Goal: Information Seeking & Learning: Learn about a topic

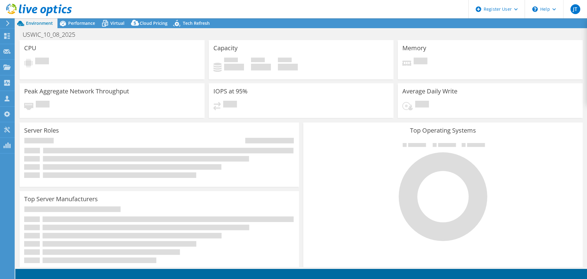
select select "USD"
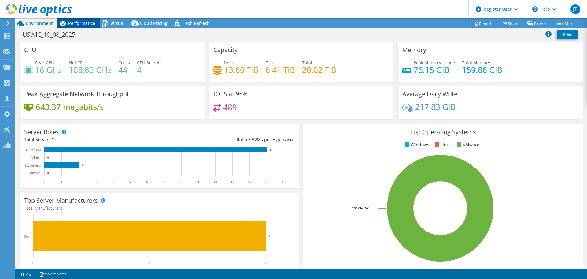
click at [87, 20] on span "Performance" at bounding box center [81, 23] width 27 height 6
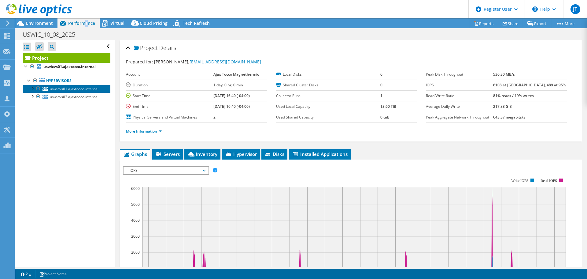
click at [77, 86] on link "uswicvs01.ajaxtocco.internal" at bounding box center [66, 89] width 87 height 8
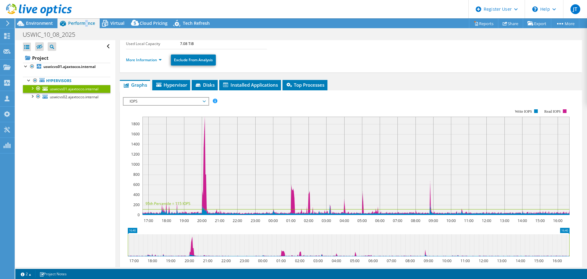
scroll to position [11, 0]
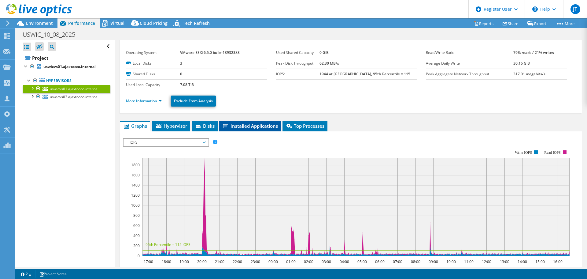
click at [231, 127] on span "Installed Applications" at bounding box center [250, 126] width 56 height 6
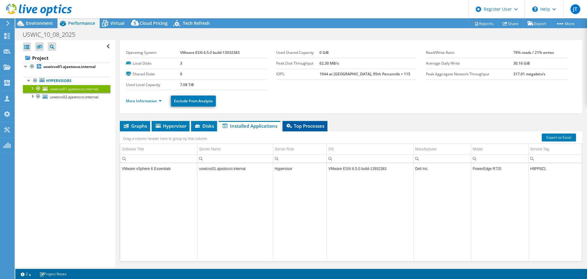
click at [315, 124] on span "Top Processes" at bounding box center [305, 126] width 39 height 6
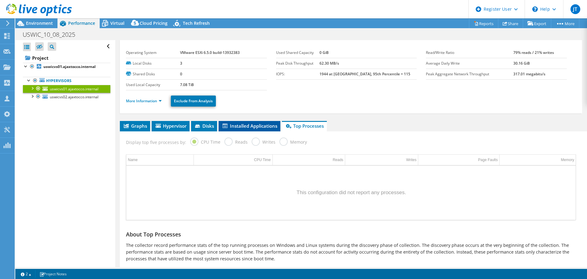
click at [237, 122] on li "Installed Applications" at bounding box center [250, 126] width 62 height 10
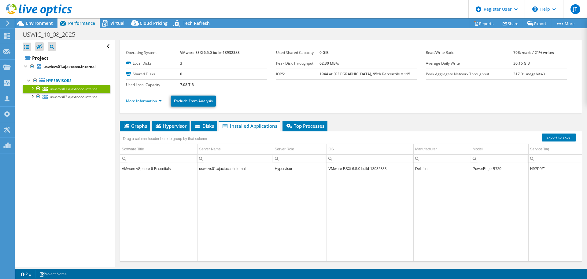
click at [154, 97] on ul "More Information Exclude From Analysis" at bounding box center [351, 100] width 450 height 13
click at [156, 102] on link "More Information" at bounding box center [144, 100] width 36 height 5
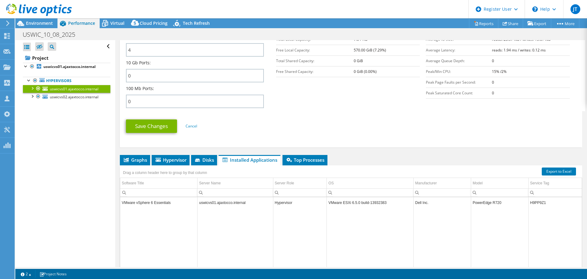
scroll to position [256, 0]
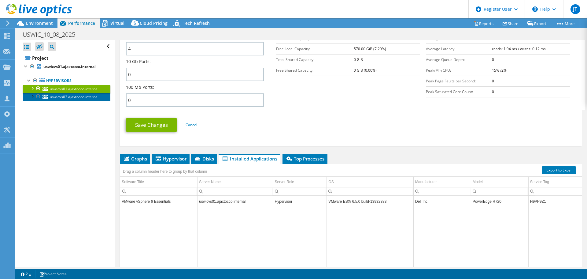
click at [63, 99] on span "uswicvs02.ajaxtocco.internal" at bounding box center [74, 96] width 49 height 5
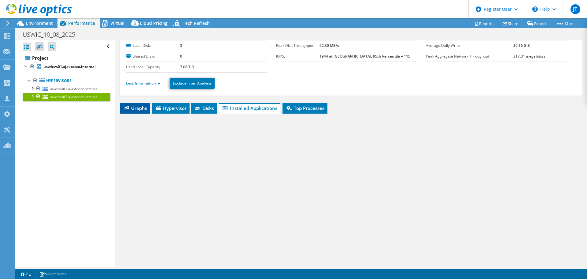
scroll to position [29, 0]
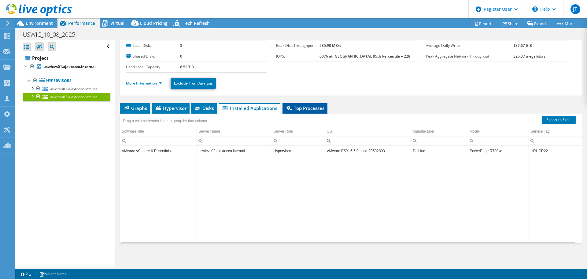
click at [314, 106] on span "Top Processes" at bounding box center [305, 108] width 39 height 6
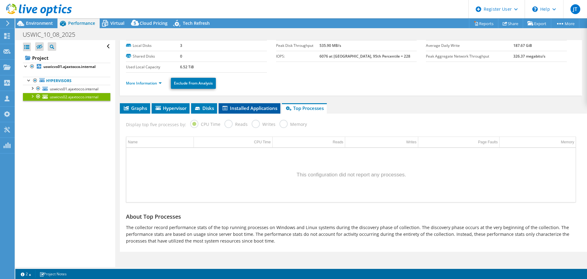
click at [263, 106] on span "Installed Applications" at bounding box center [250, 108] width 56 height 6
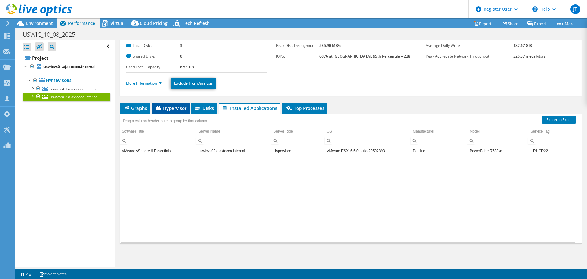
click at [170, 107] on span "Hypervisor" at bounding box center [171, 108] width 32 height 6
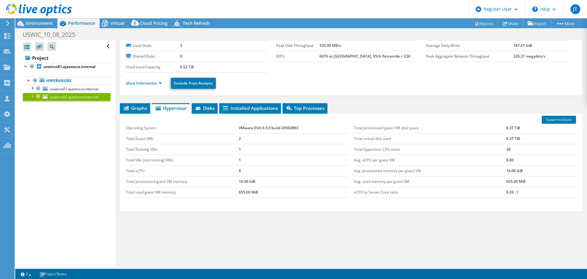
scroll to position [0, 0]
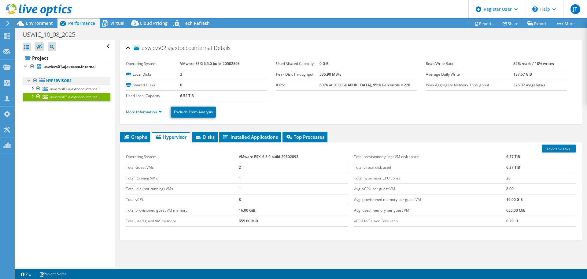
click at [47, 82] on link "Hypervisors" at bounding box center [66, 81] width 87 height 8
click at [57, 91] on span "uswicvs01.ajaxtocco.internal" at bounding box center [74, 88] width 49 height 5
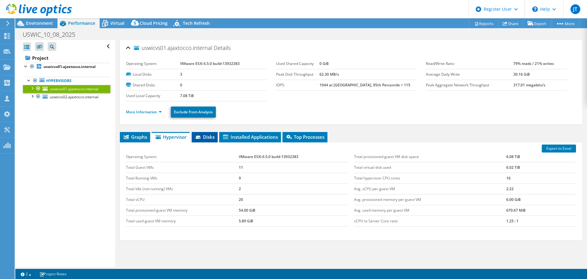
click at [206, 135] on span "Disks" at bounding box center [205, 137] width 20 height 6
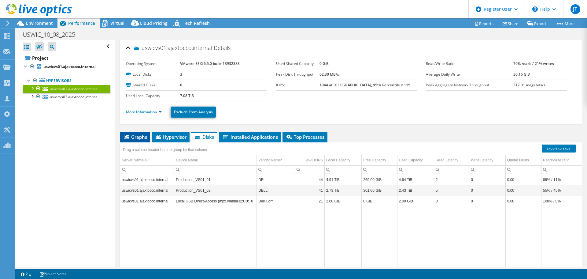
click at [141, 142] on li "Graphs" at bounding box center [135, 137] width 30 height 10
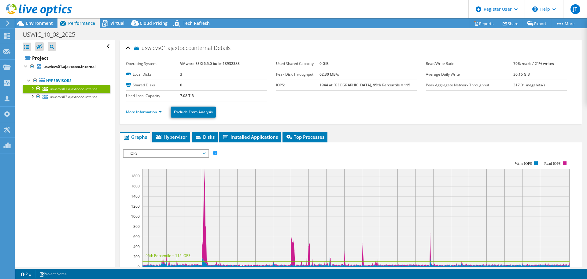
click at [140, 149] on div "IOPS IOPS Disk Throughput IO Size Latency Queue Depth CPU Percentage Memory Pag…" at bounding box center [166, 153] width 86 height 9
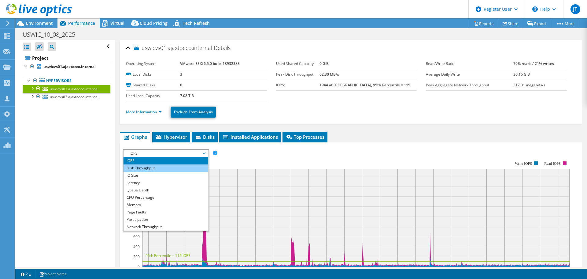
click at [150, 166] on li "Disk Throughput" at bounding box center [166, 167] width 85 height 7
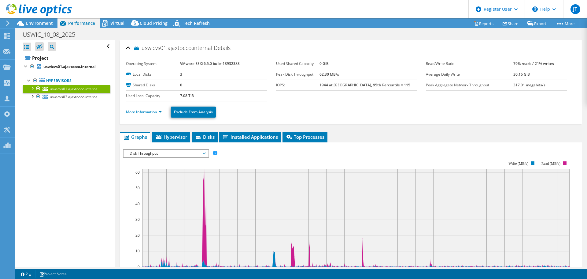
click at [186, 152] on span "Disk Throughput" at bounding box center [166, 153] width 79 height 7
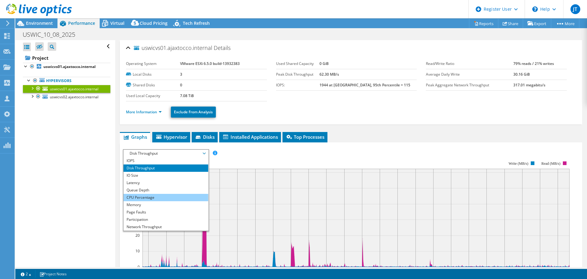
click at [186, 195] on li "CPU Percentage" at bounding box center [166, 197] width 85 height 7
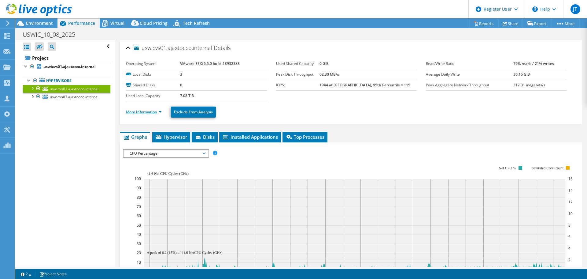
click at [157, 109] on link "More Information" at bounding box center [144, 111] width 36 height 5
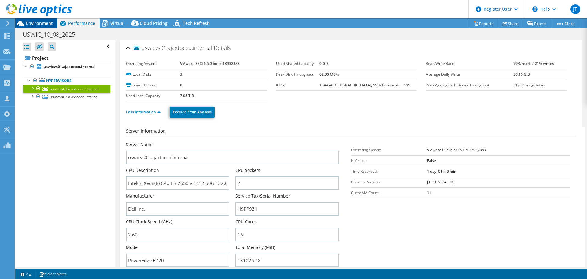
click at [43, 24] on span "Environment" at bounding box center [39, 23] width 27 height 6
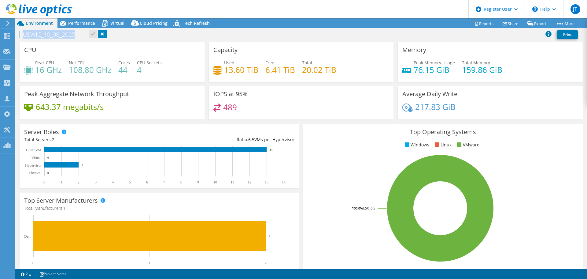
drag, startPoint x: 77, startPoint y: 35, endPoint x: 23, endPoint y: 34, distance: 54.5
click at [23, 34] on h1 "USWIC_10_08_2025" at bounding box center [52, 34] width 65 height 7
copy h1 "USWIC_10_08_2025"
click at [147, 36] on div "USWIC_10_08_2025 Print" at bounding box center [301, 34] width 572 height 11
click at [115, 21] on span "Virtual" at bounding box center [117, 23] width 14 height 6
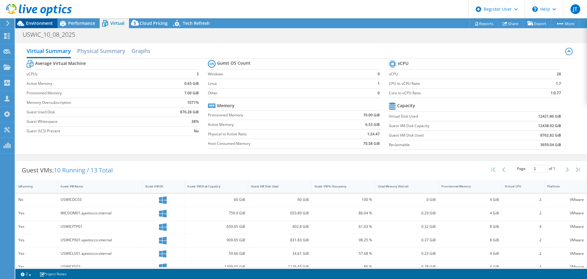
click at [35, 23] on span "Environment" at bounding box center [39, 23] width 27 height 6
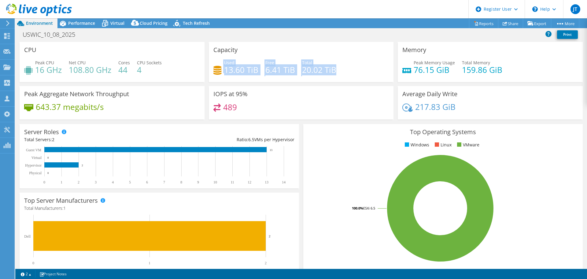
drag, startPoint x: 210, startPoint y: 69, endPoint x: 348, endPoint y: 68, distance: 137.9
click at [348, 68] on div "Capacity Used 13.60 TiB Free 6.41 TiB Total 20.02 TiB" at bounding box center [301, 62] width 185 height 40
click at [348, 68] on div "Used 13.60 TiB Free 6.41 TiB Total 20.02 TiB" at bounding box center [301, 69] width 176 height 20
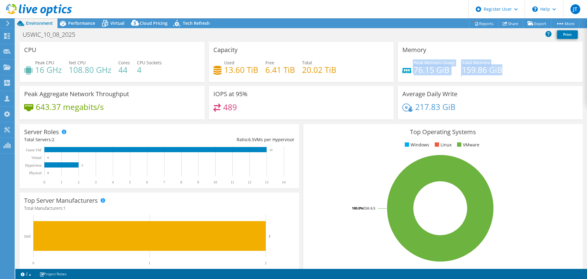
drag, startPoint x: 399, startPoint y: 72, endPoint x: 520, endPoint y: 75, distance: 121.2
click at [520, 75] on div "Memory Peak Memory Usage 76.15 GiB Total Memory 159.86 GiB" at bounding box center [490, 62] width 185 height 40
drag, startPoint x: 525, startPoint y: 72, endPoint x: 510, endPoint y: 104, distance: 34.7
click at [525, 75] on div "Peak Memory Usage 76.15 GiB Total Memory 159.86 GiB" at bounding box center [491, 69] width 176 height 20
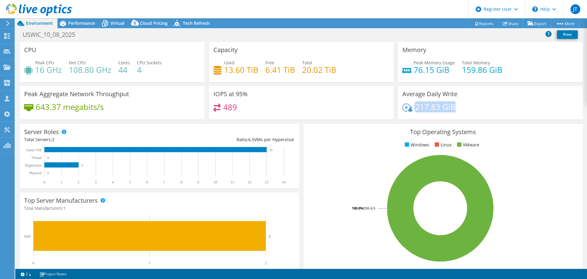
drag, startPoint x: 477, startPoint y: 115, endPoint x: 377, endPoint y: 110, distance: 99.8
click at [391, 111] on div "CPU Peak CPU 16 GHz Net CPU 108.80 GHz Cores 44 CPU Sockets 4 Capacity Used 13.…" at bounding box center [301, 82] width 568 height 81
click at [273, 106] on div "489" at bounding box center [301, 109] width 176 height 13
drag, startPoint x: 210, startPoint y: 92, endPoint x: 247, endPoint y: 122, distance: 47.7
click at [248, 122] on section "CPU Peak CPU 16 GHz Net CPU 108.80 GHz Cores 44 CPU Sockets 4 Capacity Used 13.…" at bounding box center [301, 220] width 572 height 356
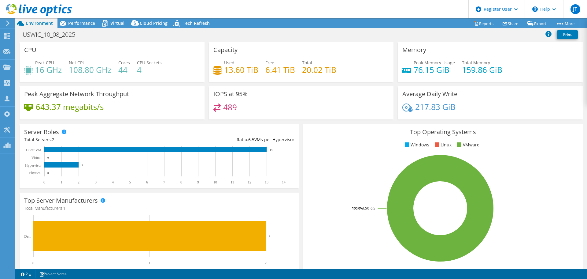
click at [132, 114] on div "643.37 megabits/s" at bounding box center [112, 109] width 176 height 13
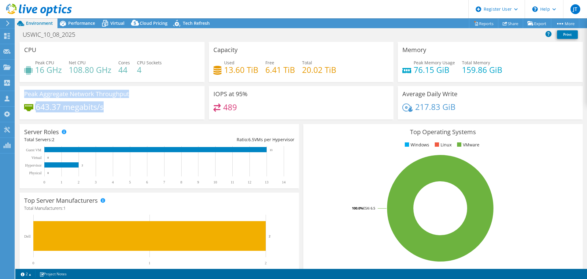
drag, startPoint x: 31, startPoint y: 98, endPoint x: 149, endPoint y: 115, distance: 119.6
click at [149, 115] on div "Peak Aggregate Network Throughput 643.37 megabits/s" at bounding box center [112, 102] width 185 height 33
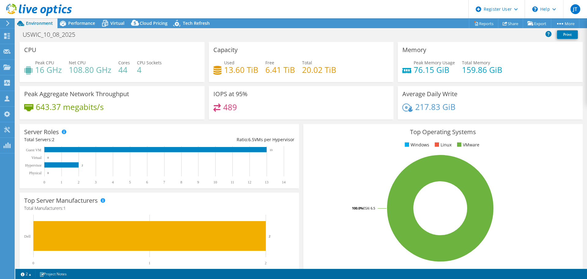
click at [151, 108] on div "643.37 megabits/s" at bounding box center [112, 109] width 176 height 13
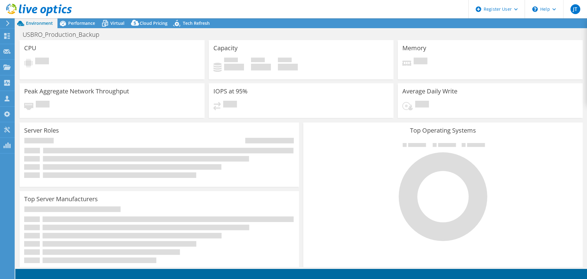
select select "USD"
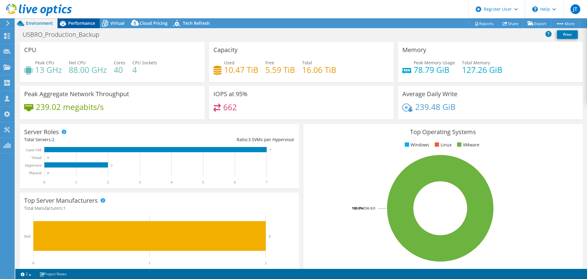
click at [93, 26] on div "Performance" at bounding box center [79, 23] width 42 height 10
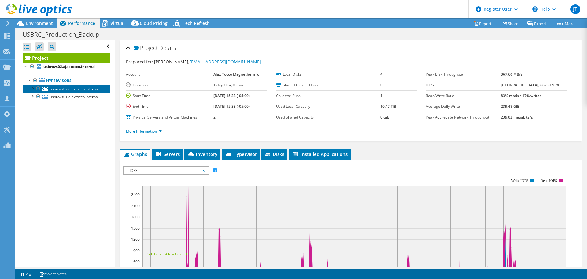
click at [71, 88] on span "usbrovs02.ajaxtocco.internal" at bounding box center [74, 88] width 49 height 5
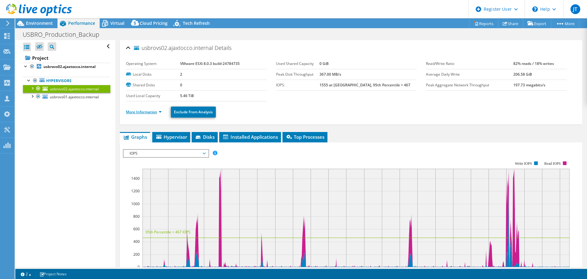
click at [149, 114] on link "More Information" at bounding box center [144, 111] width 36 height 5
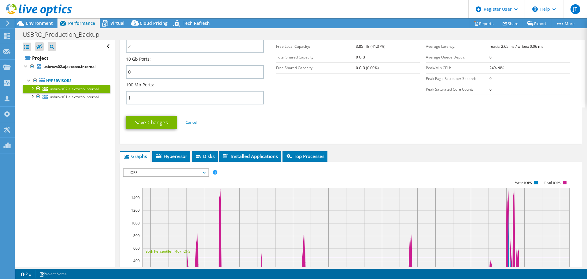
scroll to position [367, 0]
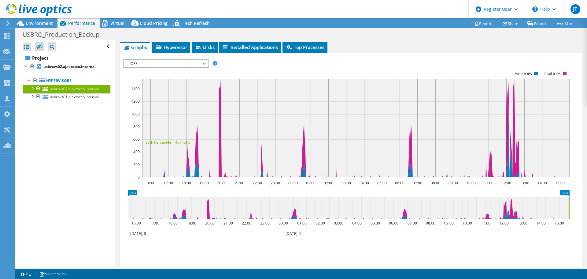
click at [186, 62] on span "IOPS" at bounding box center [166, 63] width 79 height 7
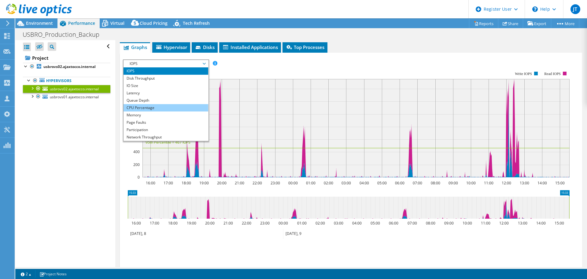
click at [151, 105] on li "CPU Percentage" at bounding box center [166, 107] width 85 height 7
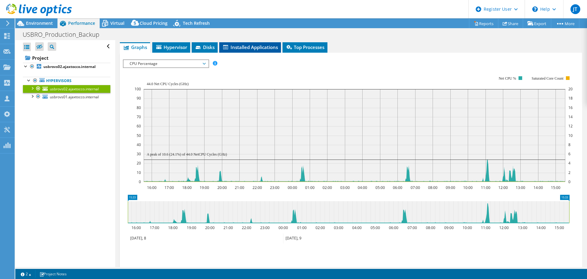
click at [261, 43] on li "Installed Applications" at bounding box center [250, 47] width 62 height 10
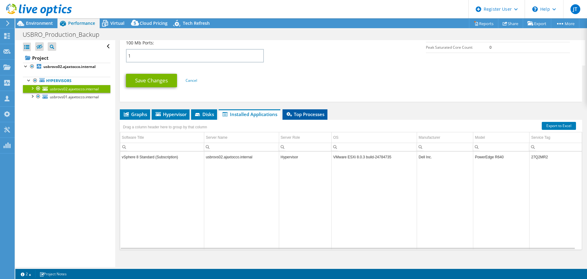
click at [300, 111] on span "Top Processes" at bounding box center [305, 114] width 39 height 6
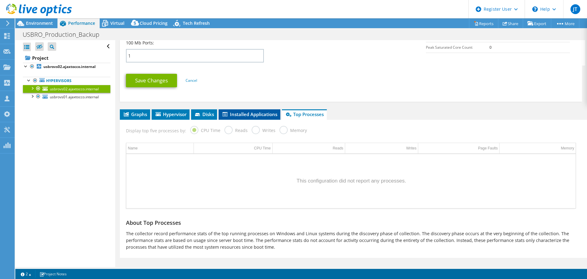
click at [249, 117] on span "Installed Applications" at bounding box center [250, 114] width 56 height 6
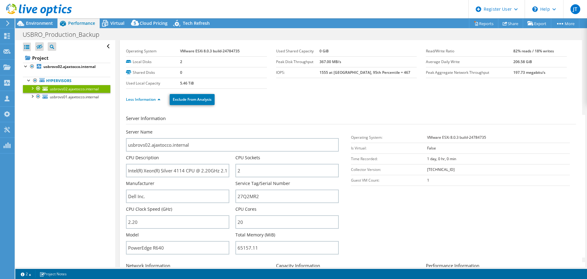
scroll to position [0, 0]
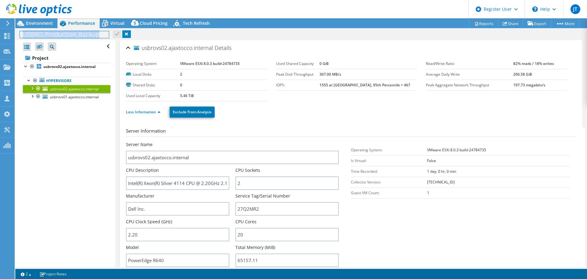
drag, startPoint x: 98, startPoint y: 32, endPoint x: 16, endPoint y: 36, distance: 81.7
click at [16, 36] on div "USBRO_Production_Backup Print" at bounding box center [301, 34] width 572 height 11
copy h1 "USBRO_Production_Backup"
click at [61, 170] on div "Open All Close All Hide Excluded Nodes Project Tree Filter" at bounding box center [65, 153] width 100 height 227
select select "USD"
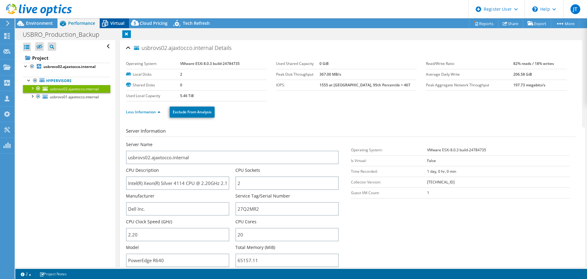
click at [115, 23] on span "Virtual" at bounding box center [117, 23] width 14 height 6
